Goal: Use online tool/utility: Utilize a website feature to perform a specific function

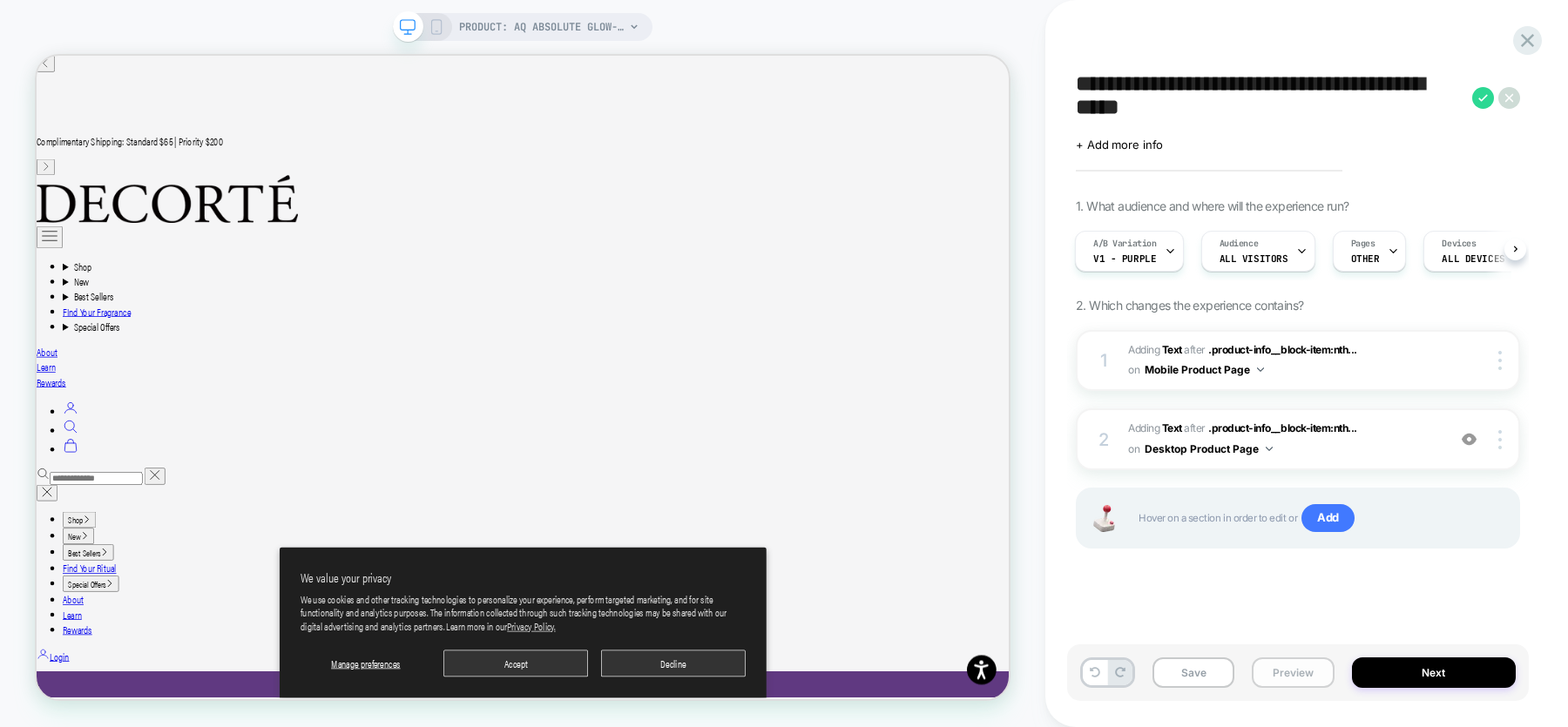
click at [1284, 674] on button "Preview" at bounding box center [1293, 672] width 82 height 31
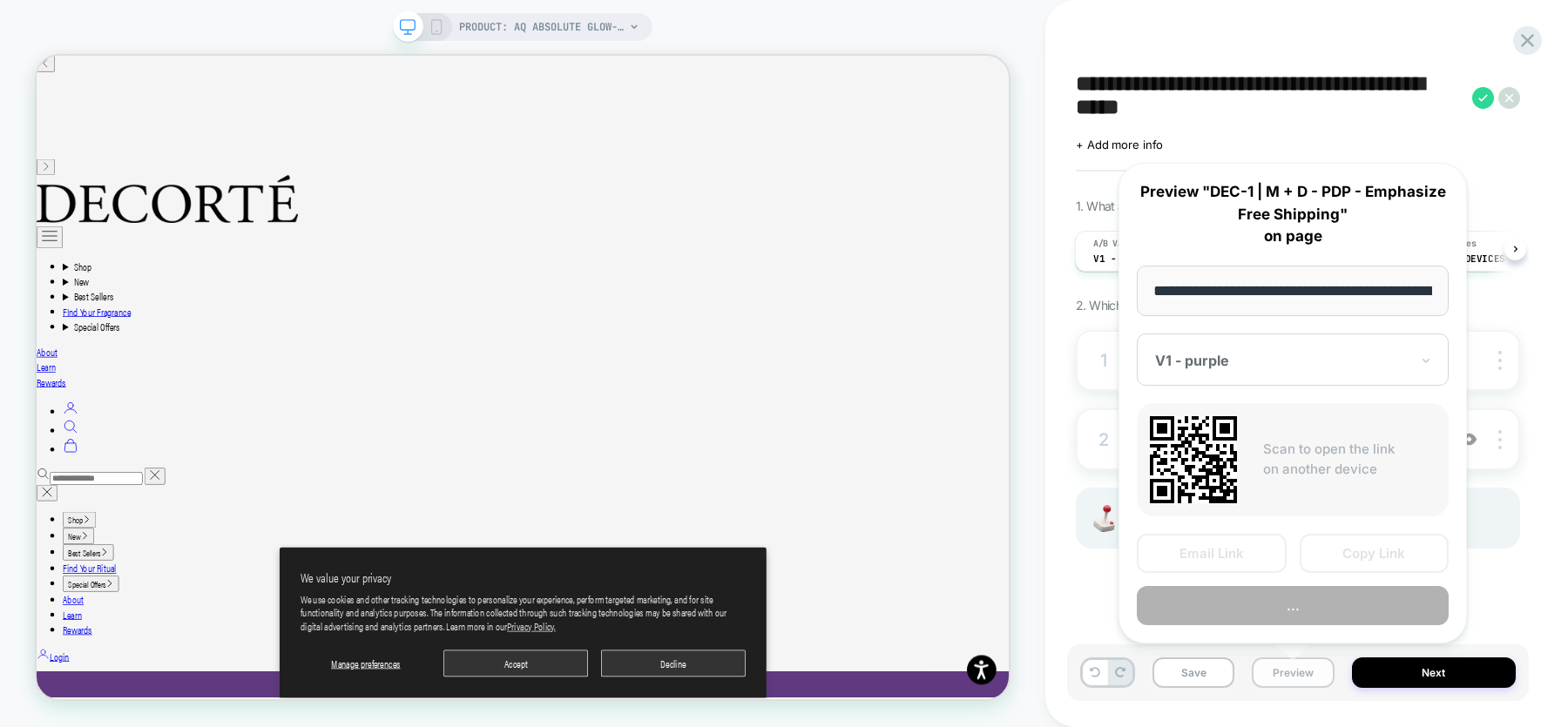
scroll to position [0, 441]
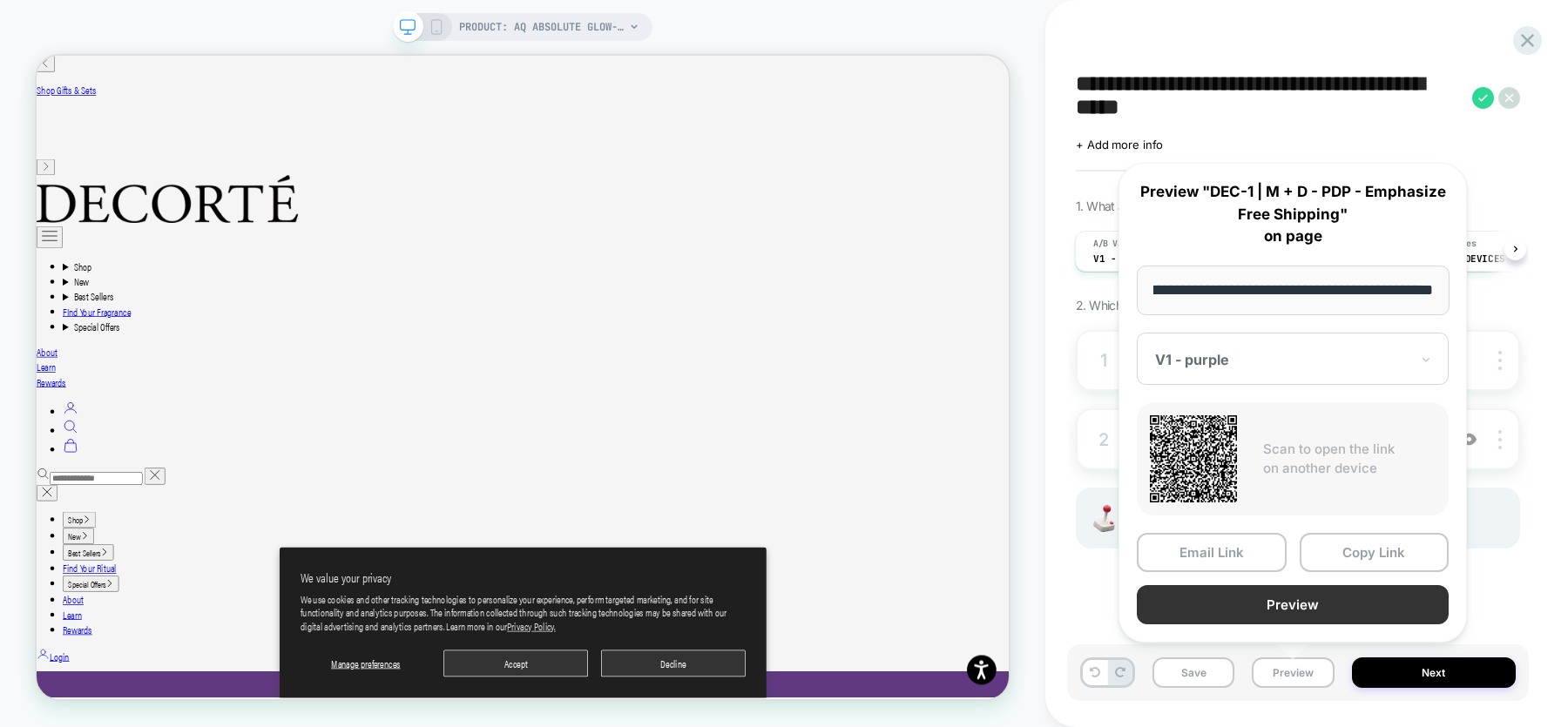
click at [1286, 593] on button "Preview" at bounding box center [1293, 604] width 312 height 39
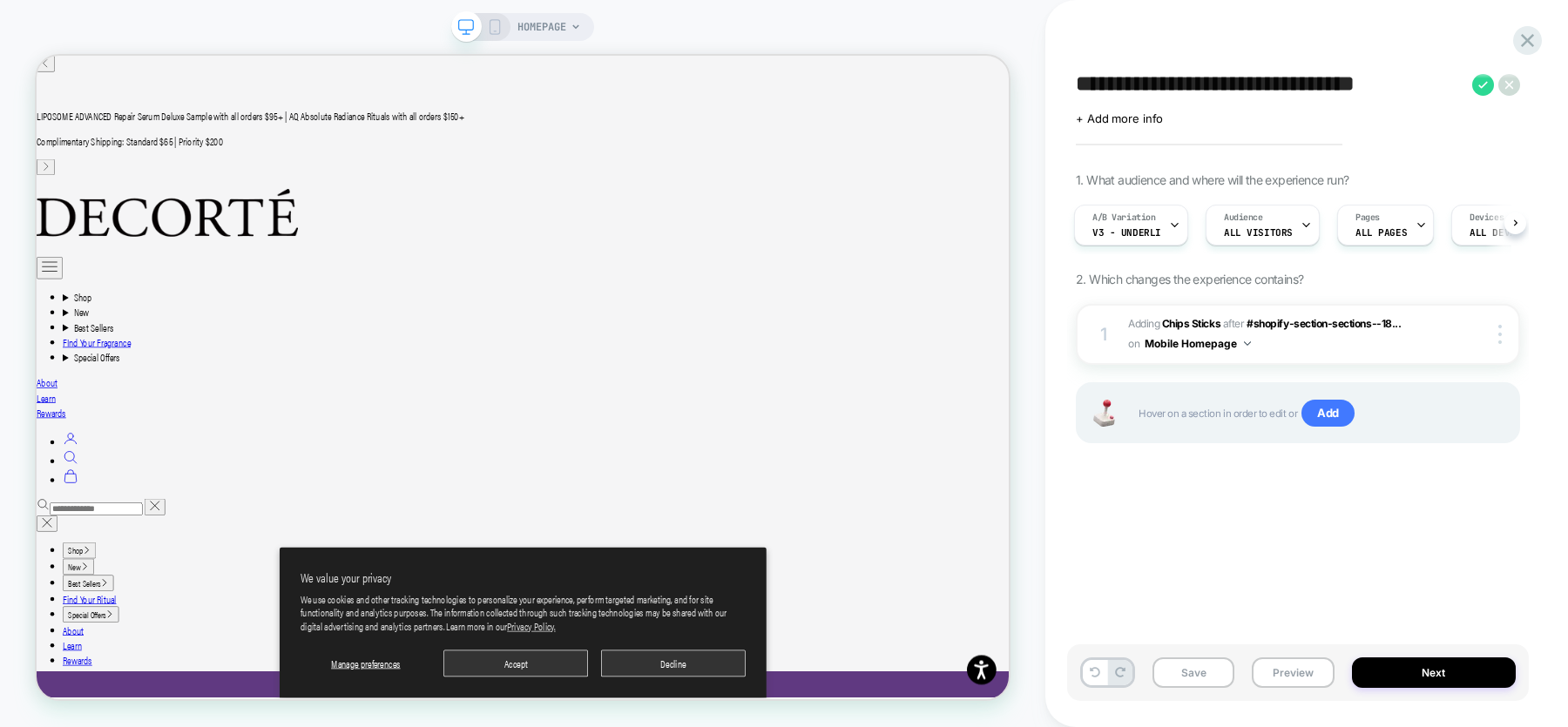
click at [496, 24] on icon at bounding box center [494, 27] width 16 height 16
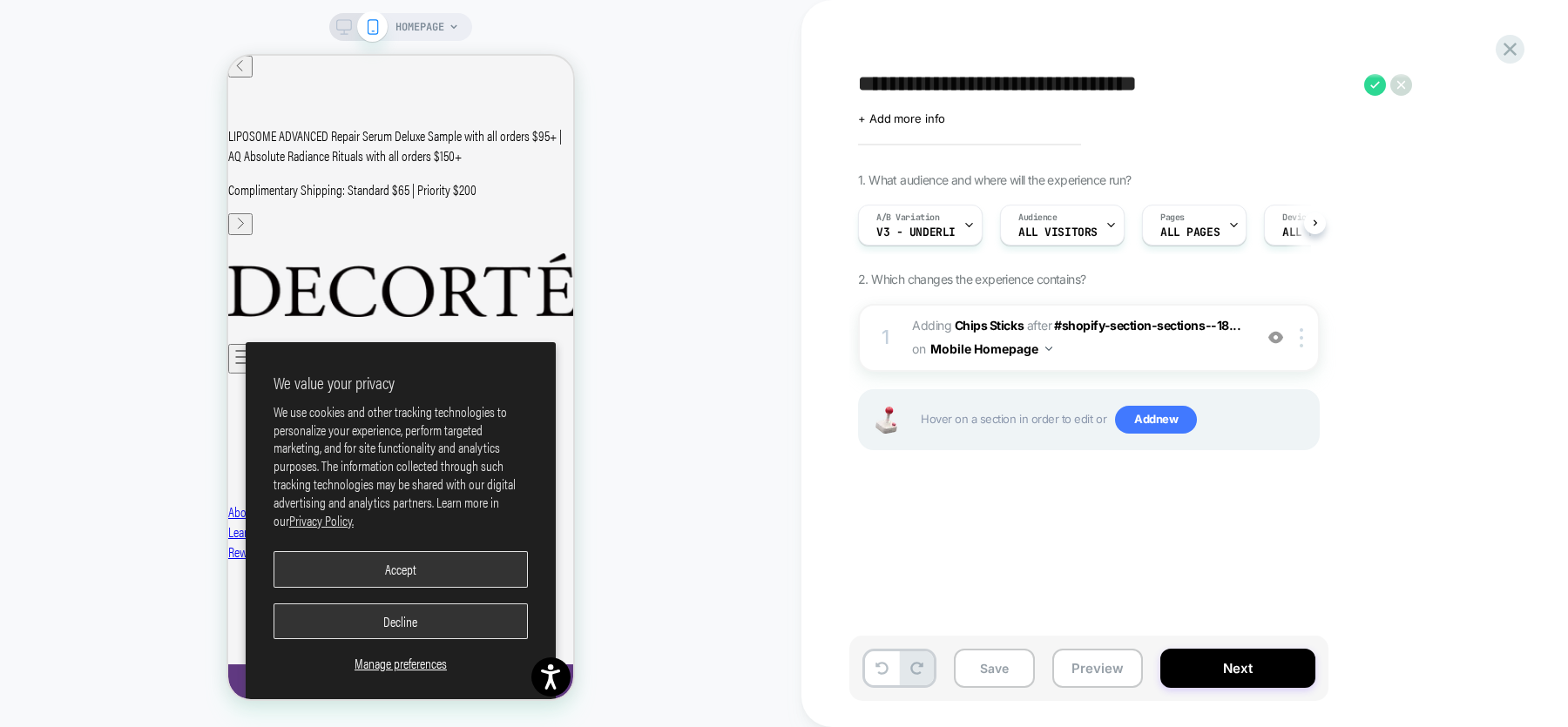
scroll to position [0, 1]
click at [963, 229] on icon at bounding box center [968, 225] width 11 height 11
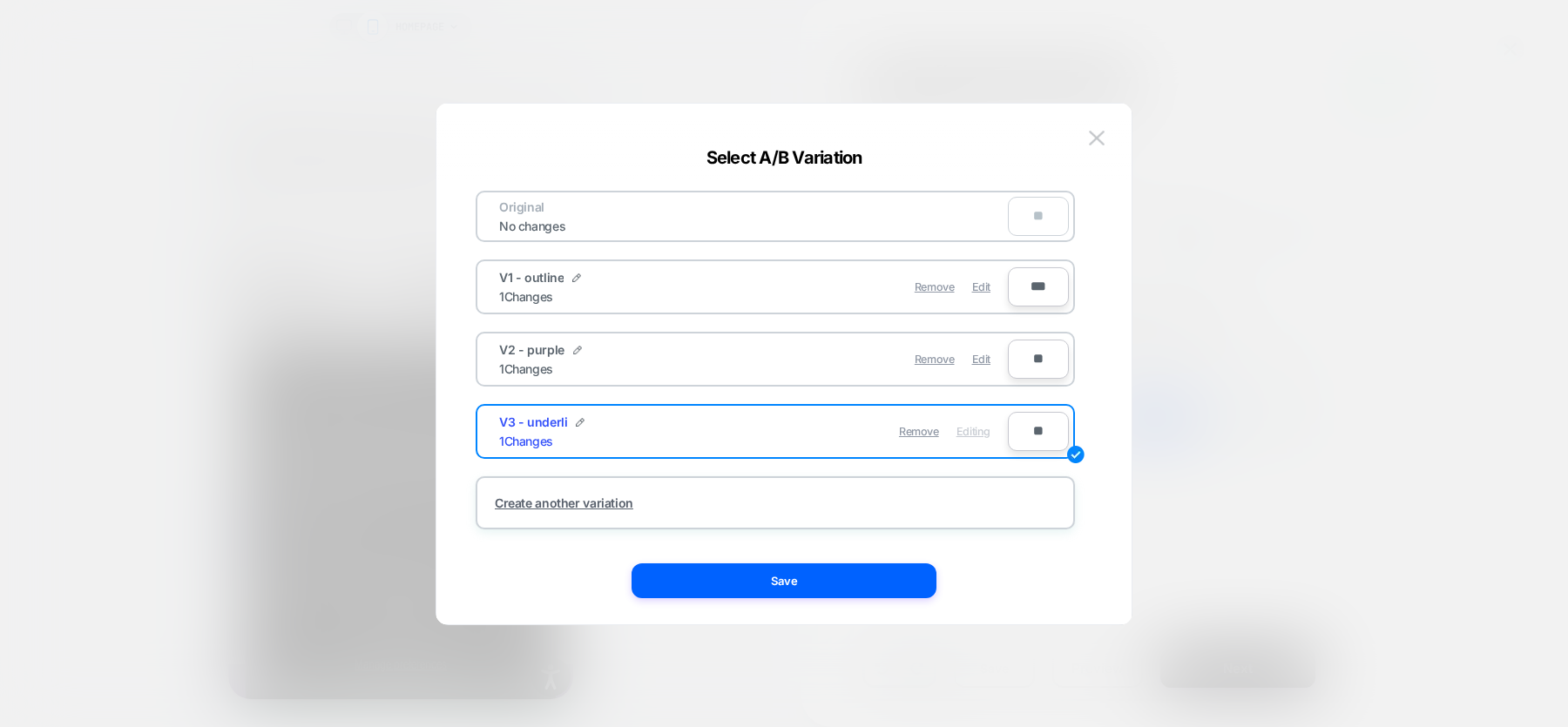
click at [678, 357] on div "V2 - purple 1 Changes" at bounding box center [626, 359] width 255 height 34
click at [581, 363] on div "V2 - purple 1 Changes" at bounding box center [626, 359] width 255 height 34
click at [509, 357] on div "V2 - purple 1 Changes" at bounding box center [626, 359] width 255 height 34
click at [679, 357] on div "V2 - purple 1 Changes" at bounding box center [626, 359] width 255 height 34
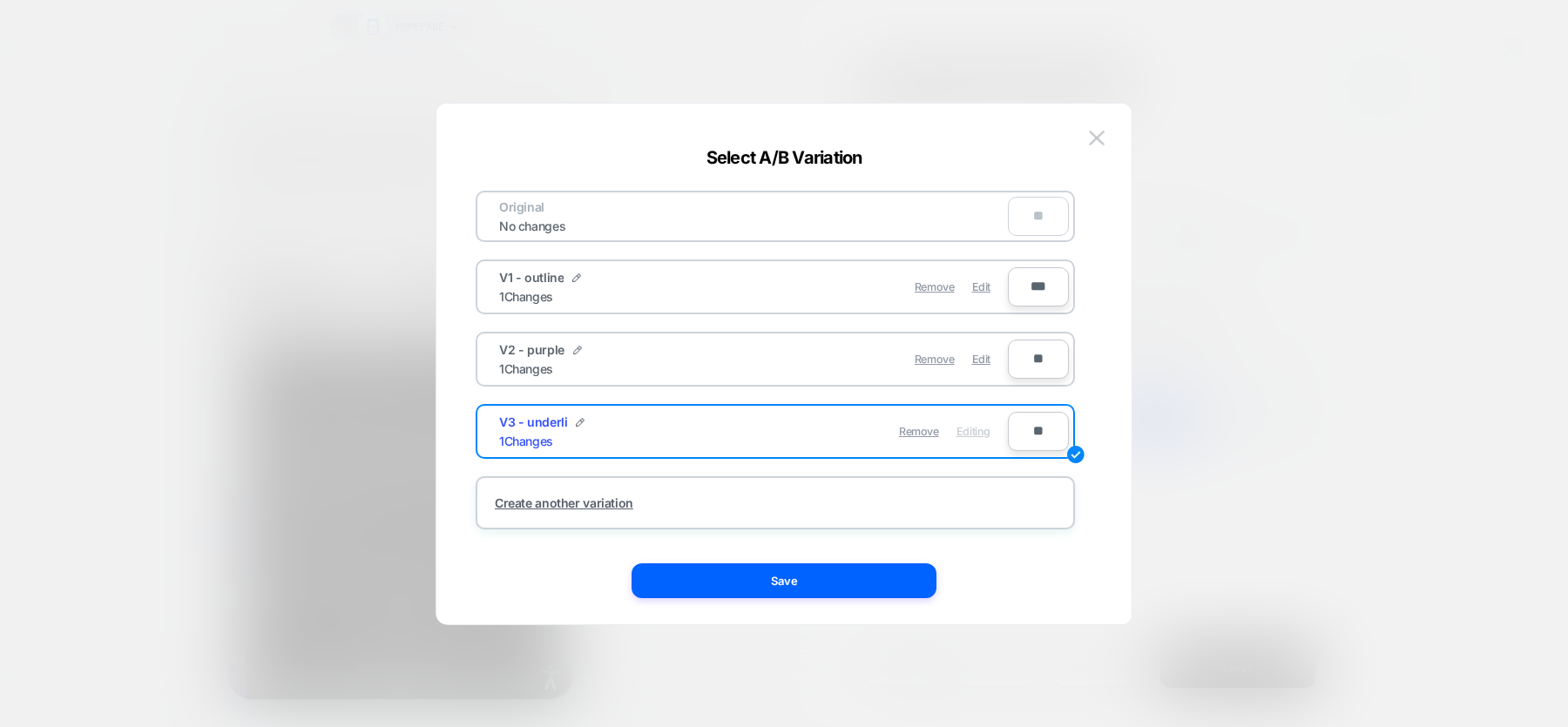
click at [525, 370] on div "1 Changes" at bounding box center [526, 369] width 54 height 15
click at [1071, 379] on div "V2 - purple 1 Changes Remove Edit **" at bounding box center [775, 358] width 599 height 55
click at [1051, 362] on input "**" at bounding box center [1039, 359] width 61 height 39
click at [785, 583] on button "Save" at bounding box center [784, 581] width 305 height 35
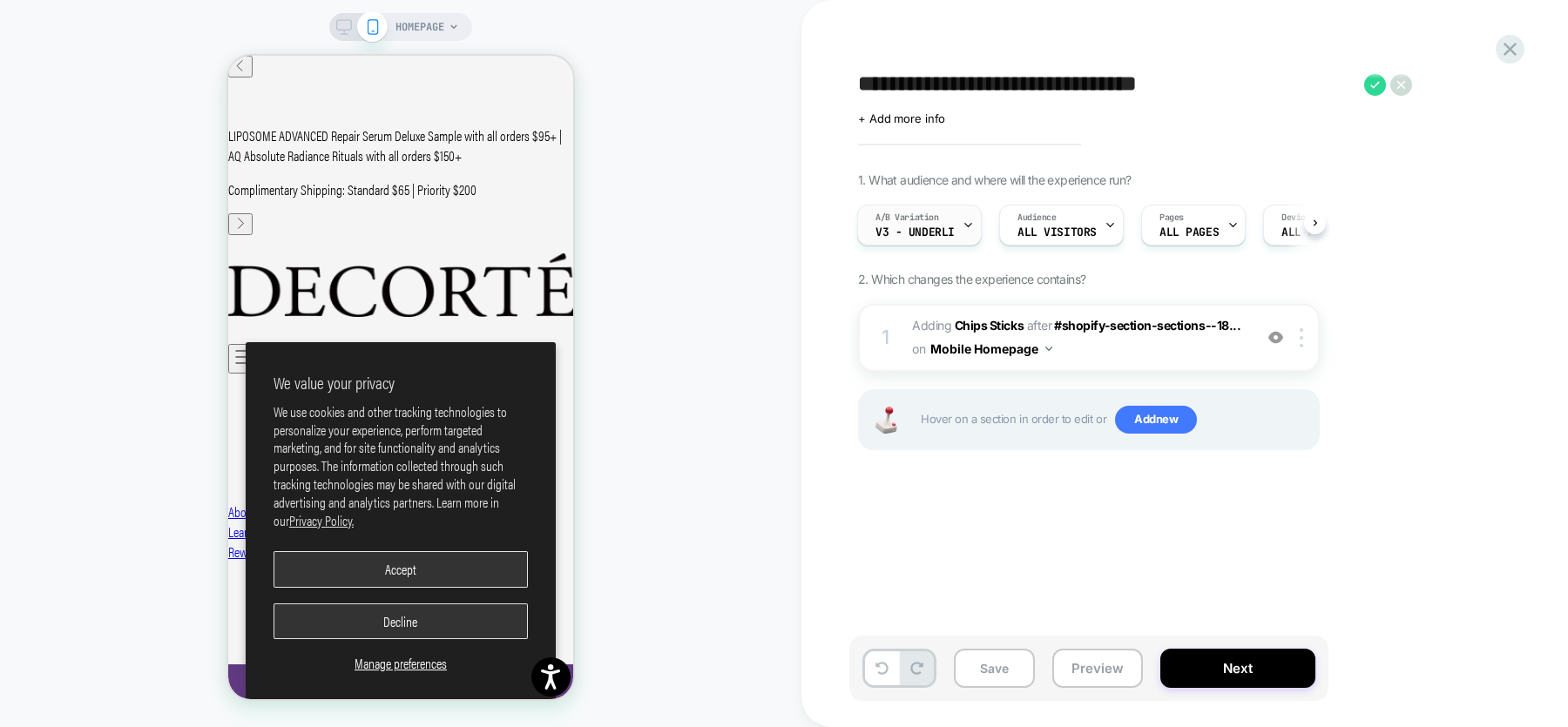
click at [971, 219] on icon at bounding box center [968, 225] width 11 height 11
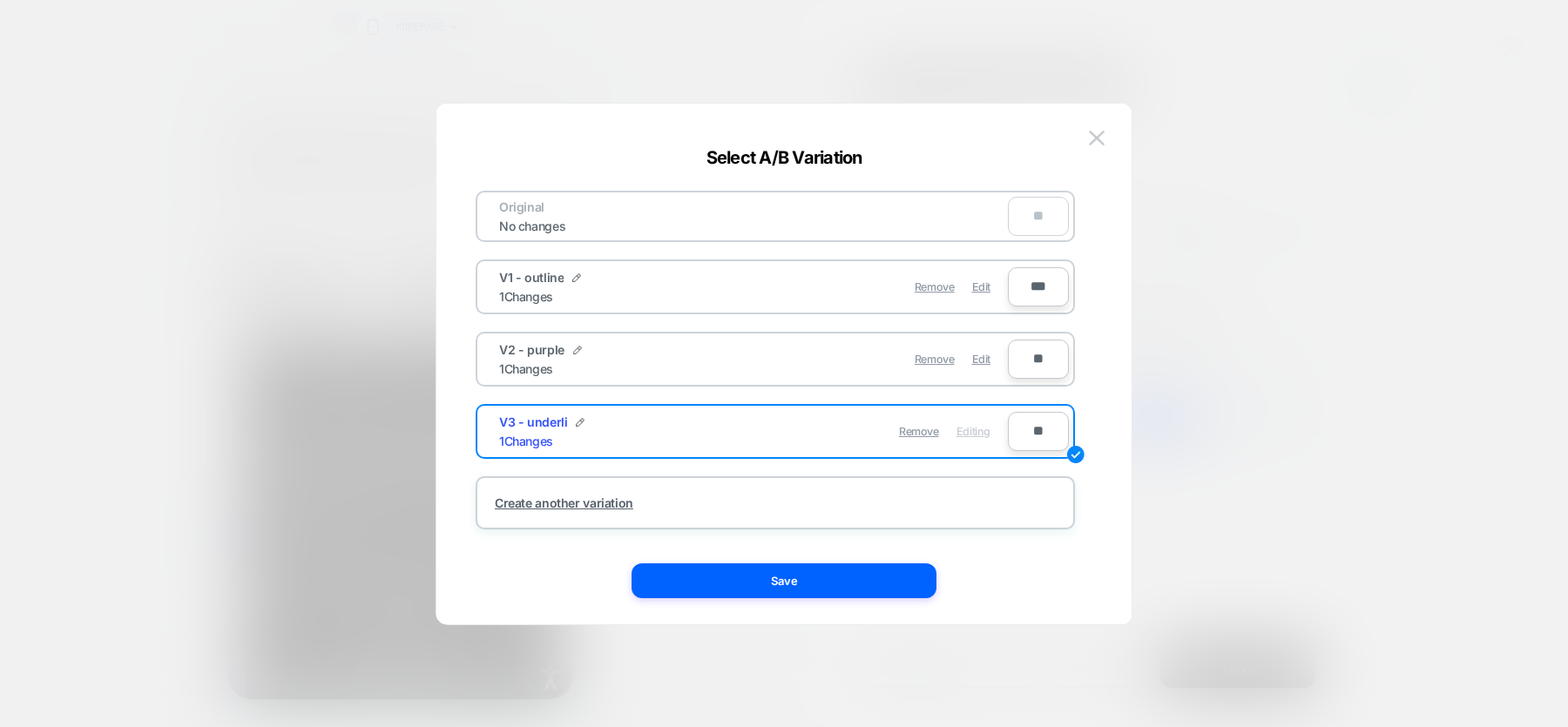
click at [869, 218] on div "Original No changes **" at bounding box center [775, 215] width 599 height 51
click at [723, 302] on div "V1 - outline 1 Changes" at bounding box center [626, 287] width 255 height 34
click at [565, 357] on div "V2 - purple 1 Changes" at bounding box center [626, 359] width 255 height 34
click at [567, 349] on div "V2 - purple" at bounding box center [540, 350] width 83 height 15
click at [577, 349] on img at bounding box center [577, 349] width 8 height 8
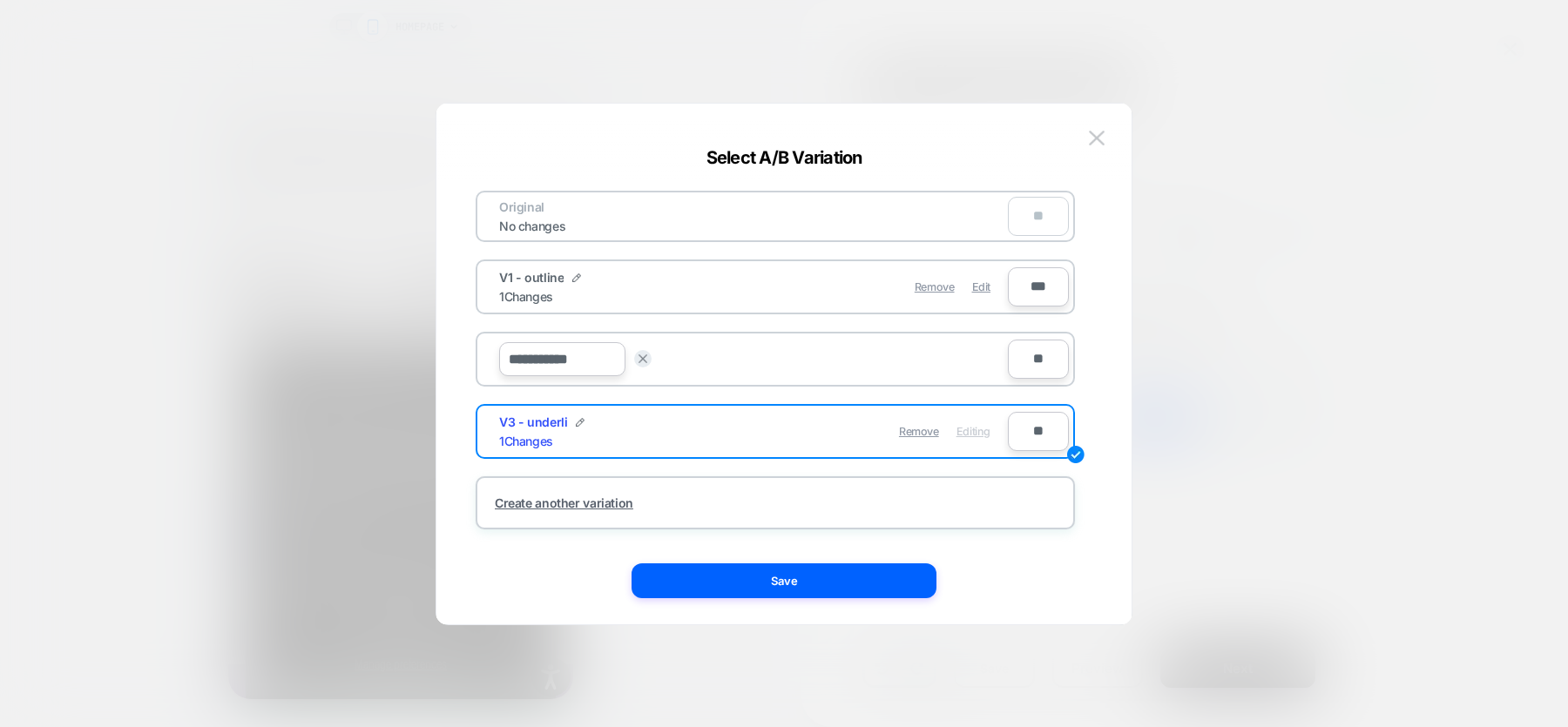
click at [592, 360] on input "**********" at bounding box center [562, 359] width 126 height 34
click at [751, 579] on button "Save" at bounding box center [784, 581] width 305 height 35
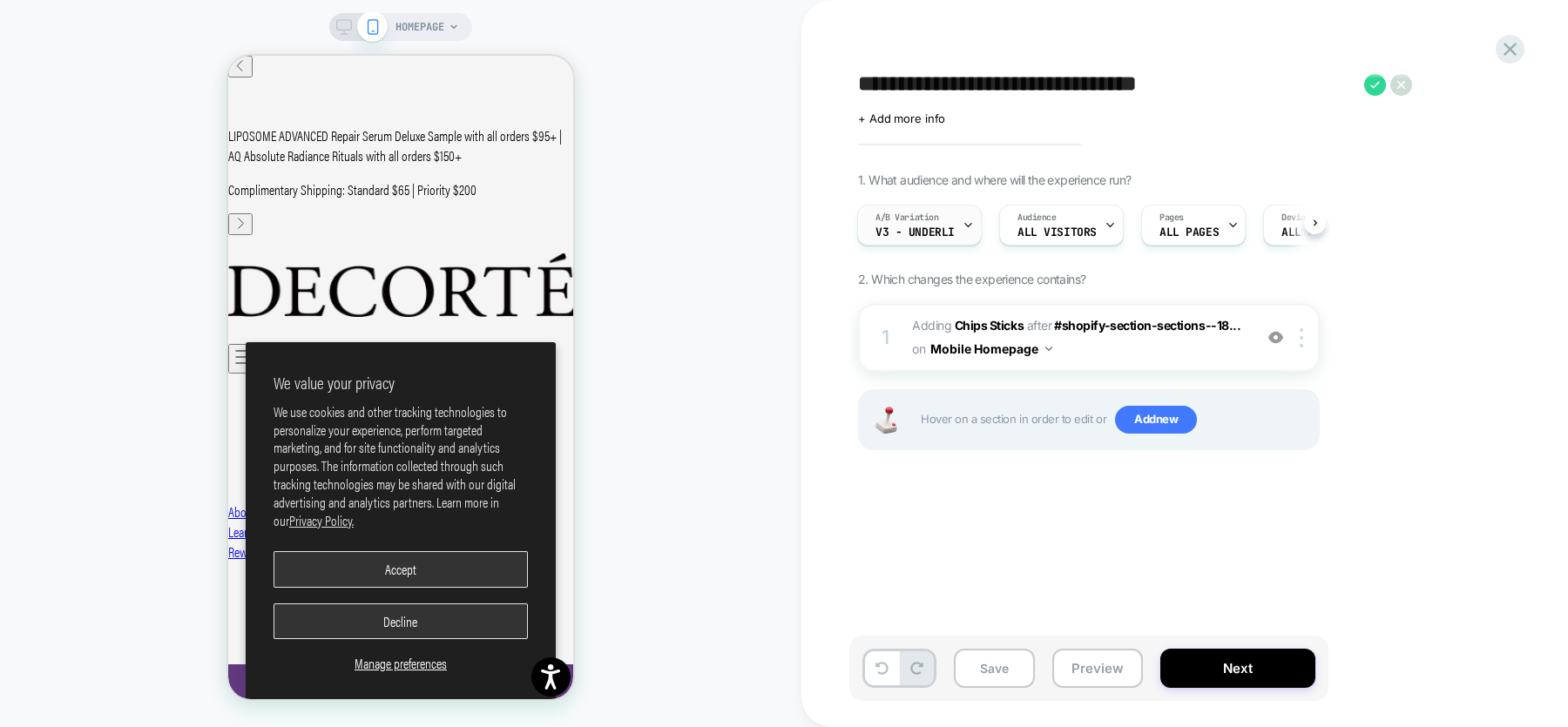
click at [963, 216] on div at bounding box center [968, 225] width 11 height 39
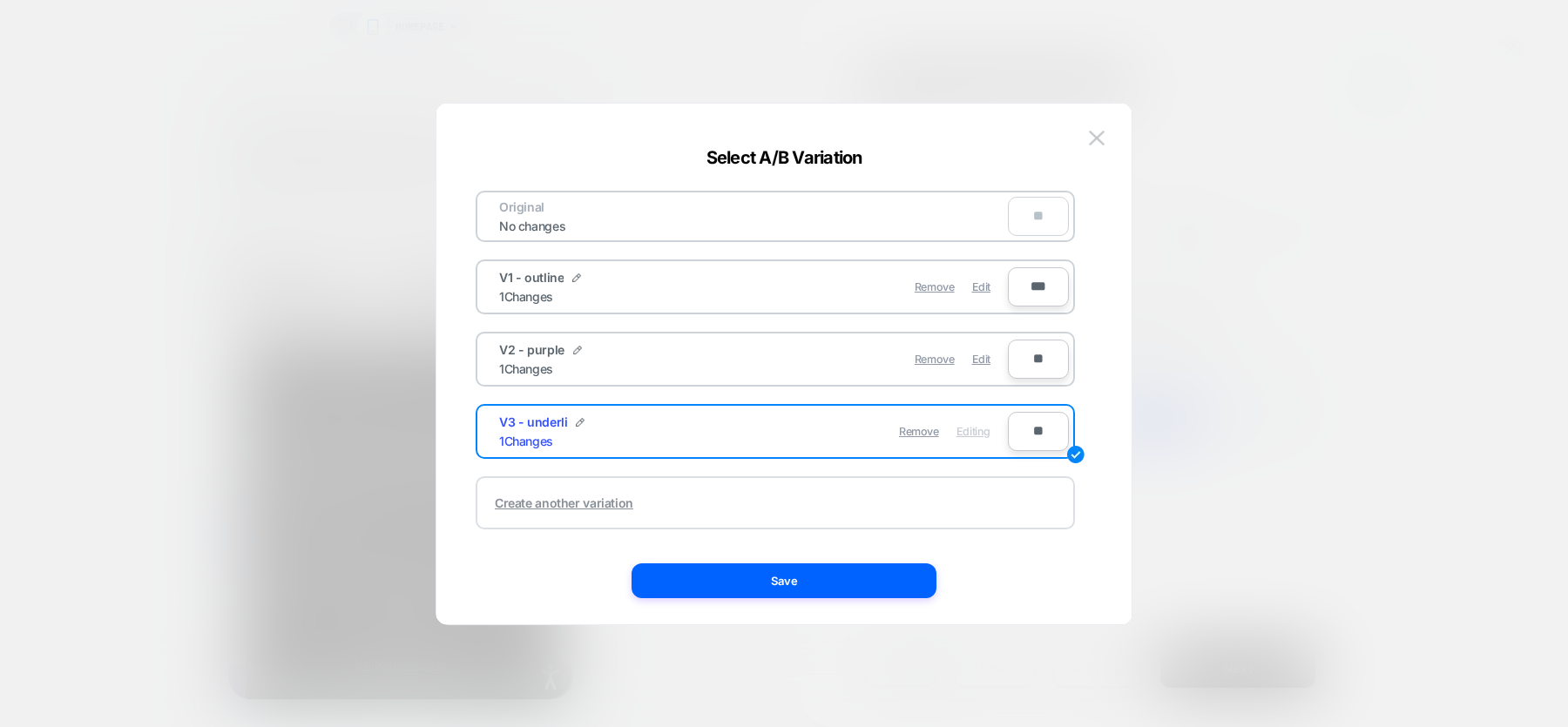
click at [743, 497] on div "Create another variation" at bounding box center [775, 502] width 599 height 53
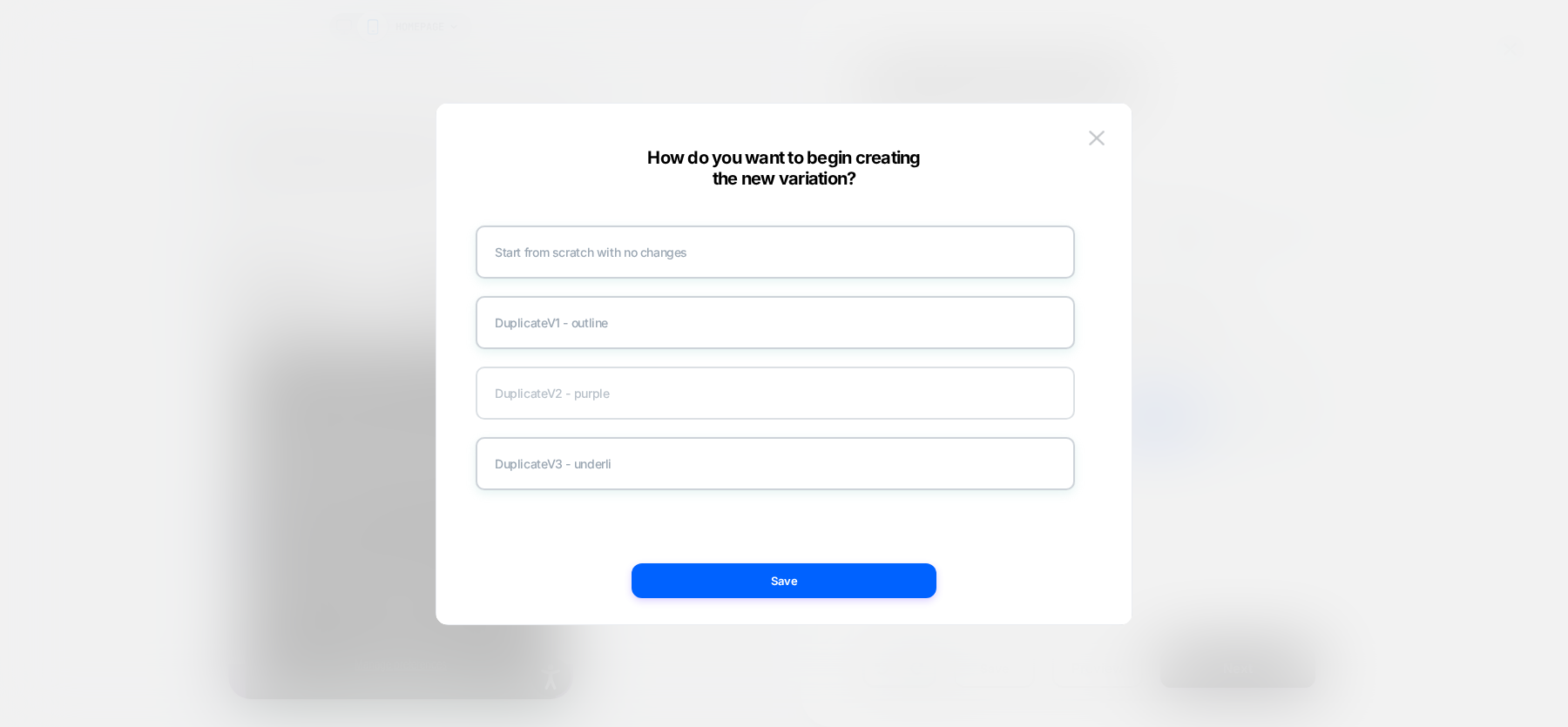
click at [727, 381] on div "Duplicate V2 - purple" at bounding box center [775, 393] width 599 height 53
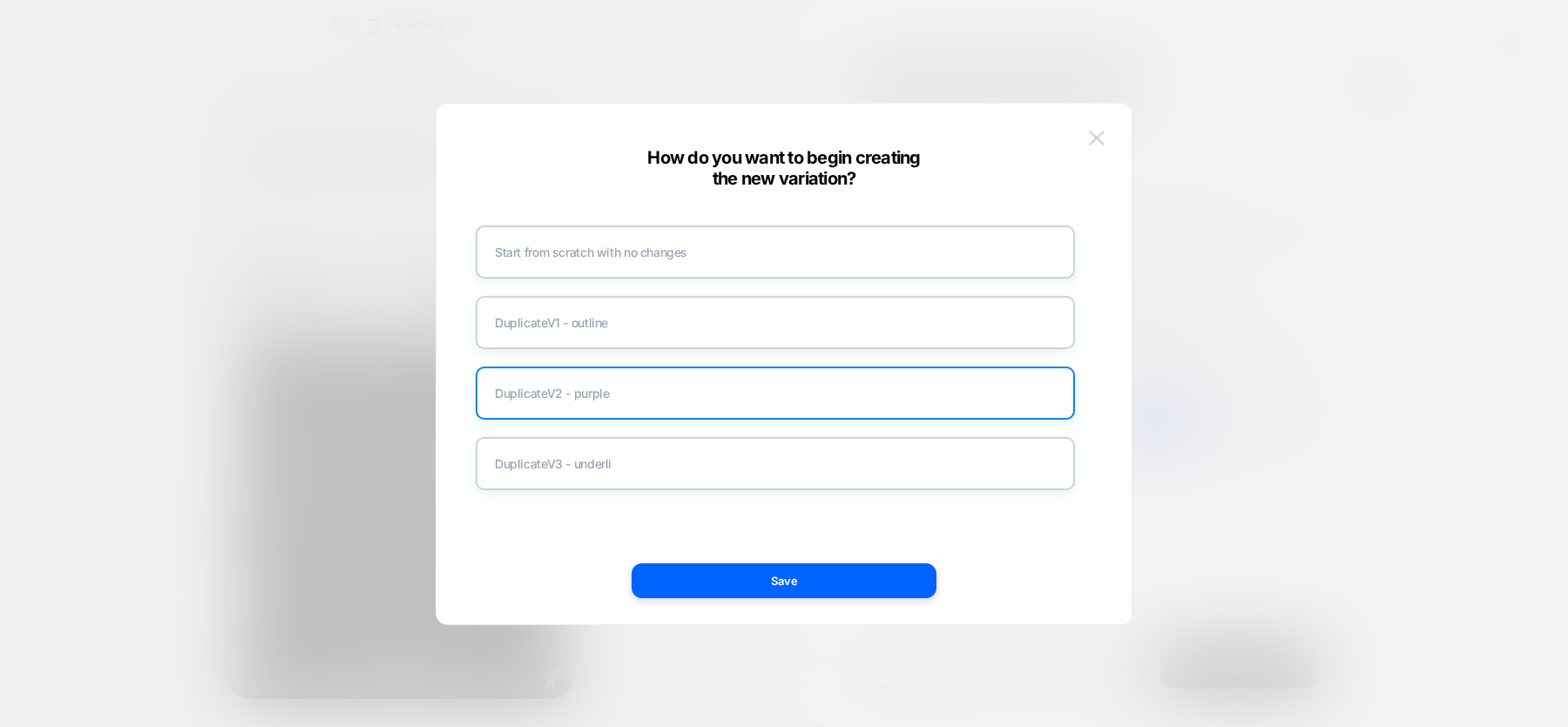
click at [1098, 131] on img at bounding box center [1096, 138] width 16 height 15
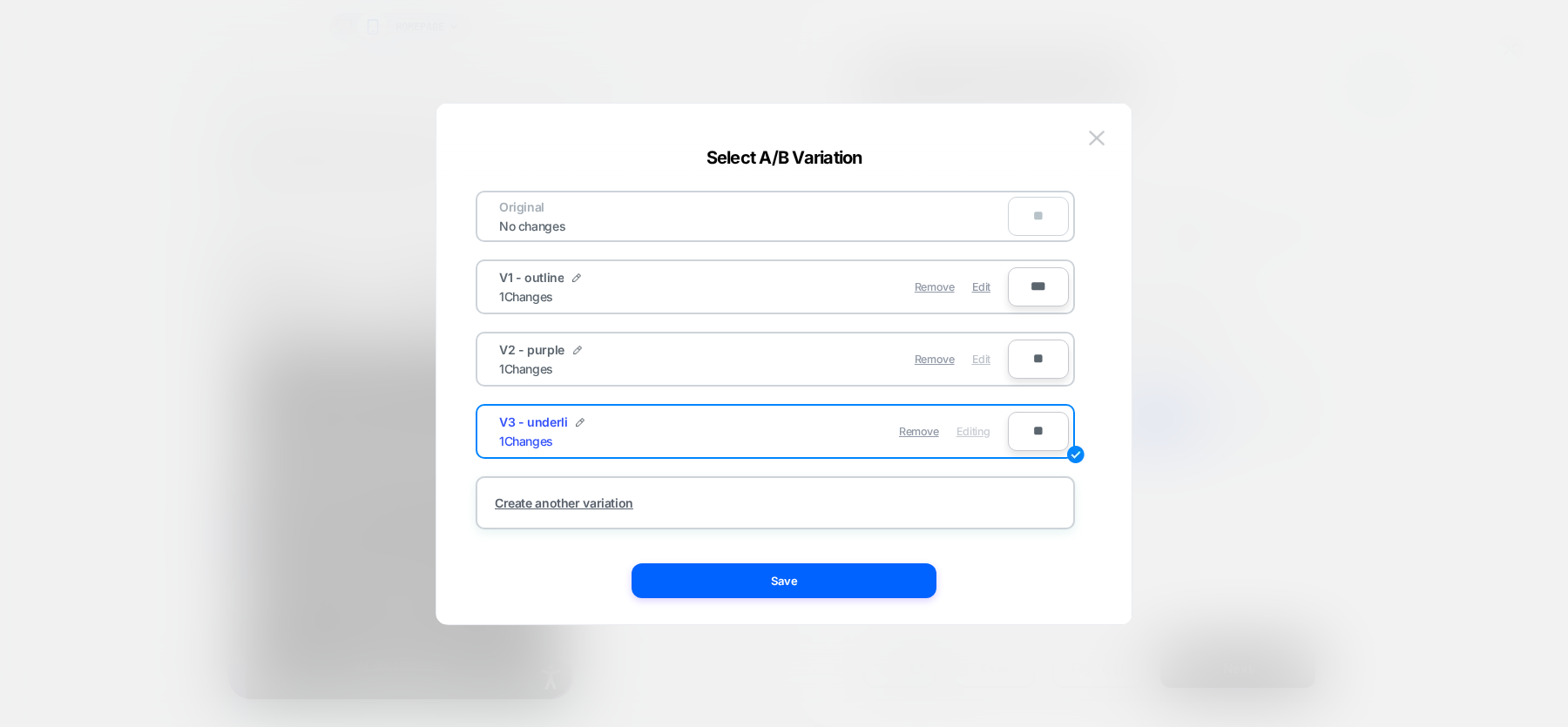
click at [978, 355] on span "Edit" at bounding box center [982, 359] width 19 height 13
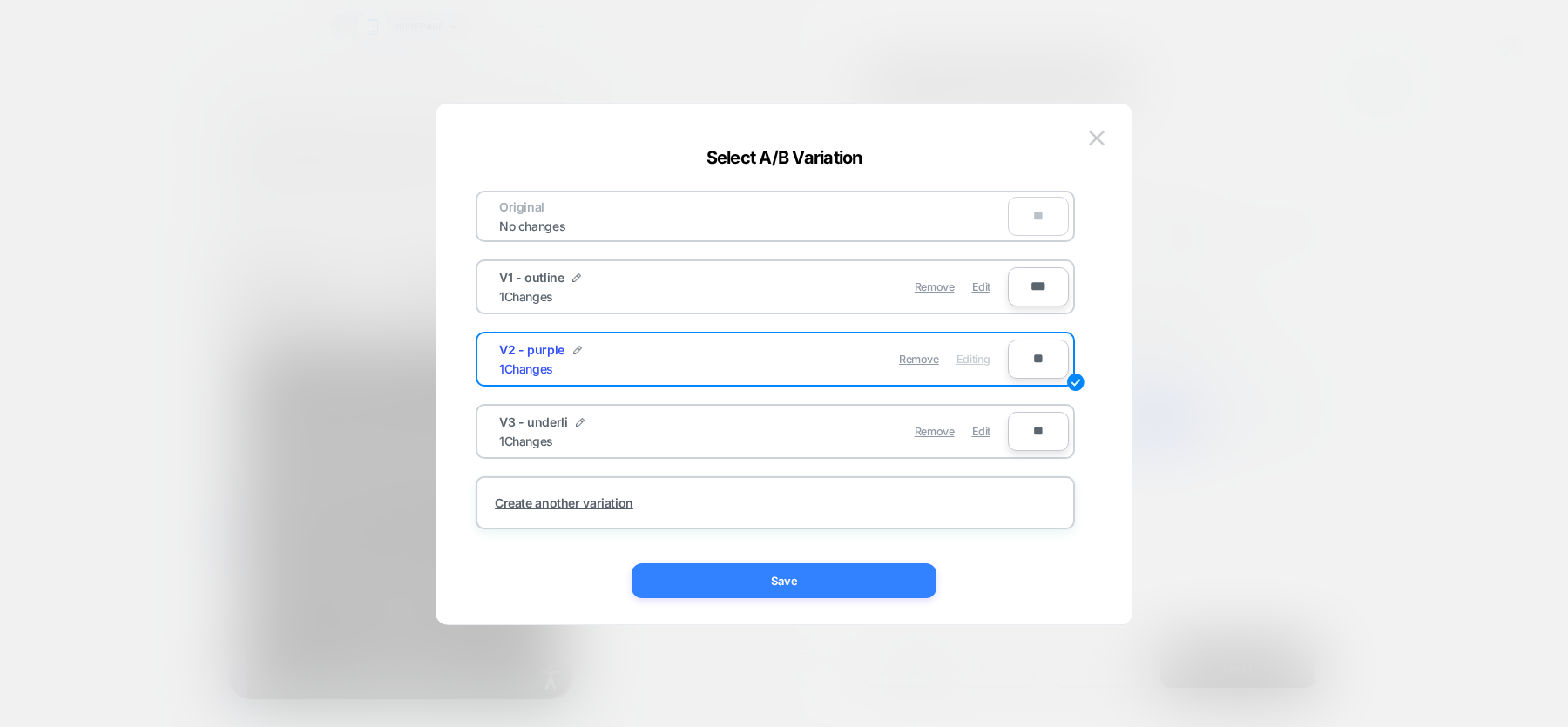
click at [856, 578] on button "Save" at bounding box center [784, 581] width 305 height 35
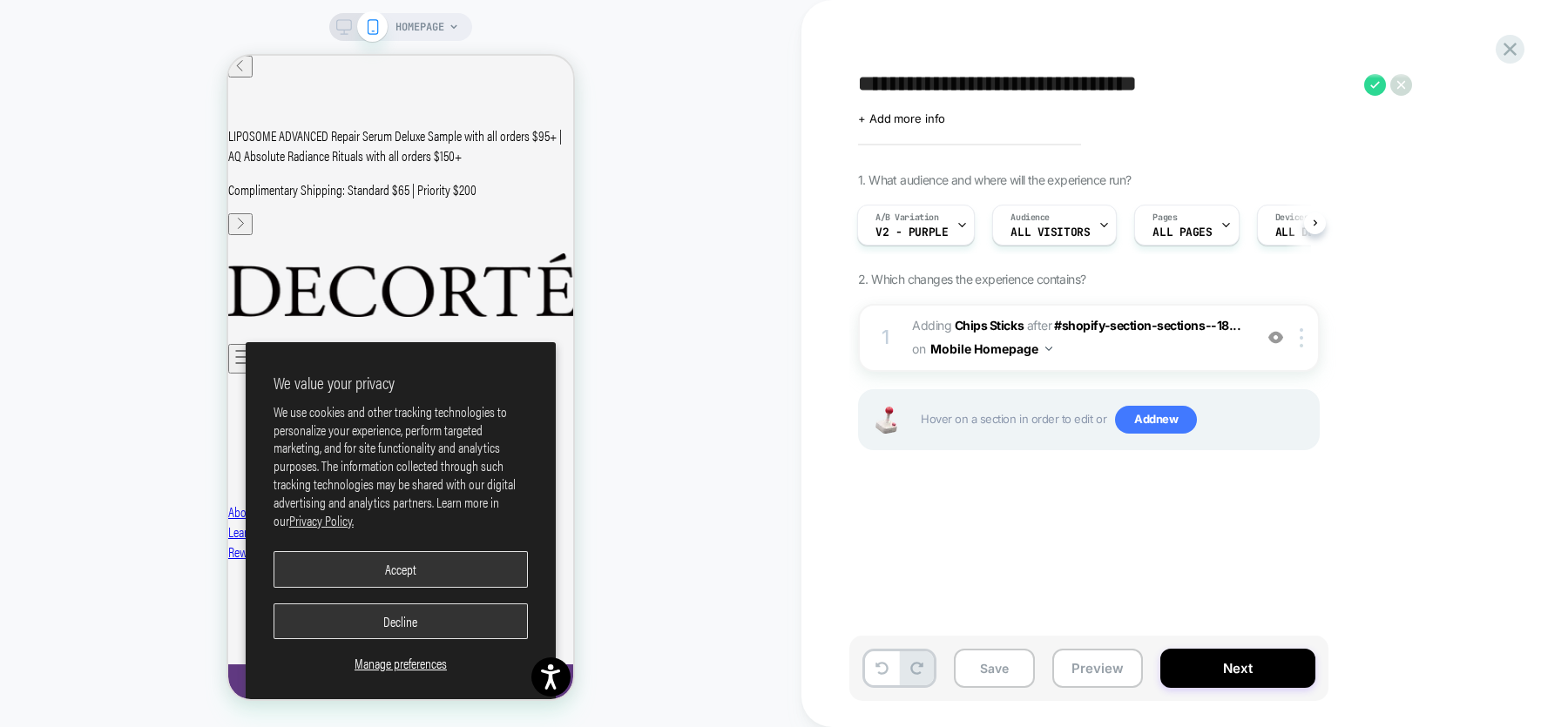
click at [699, 569] on div "HOMEPAGE" at bounding box center [400, 364] width 802 height 693
